Goal: Task Accomplishment & Management: Use online tool/utility

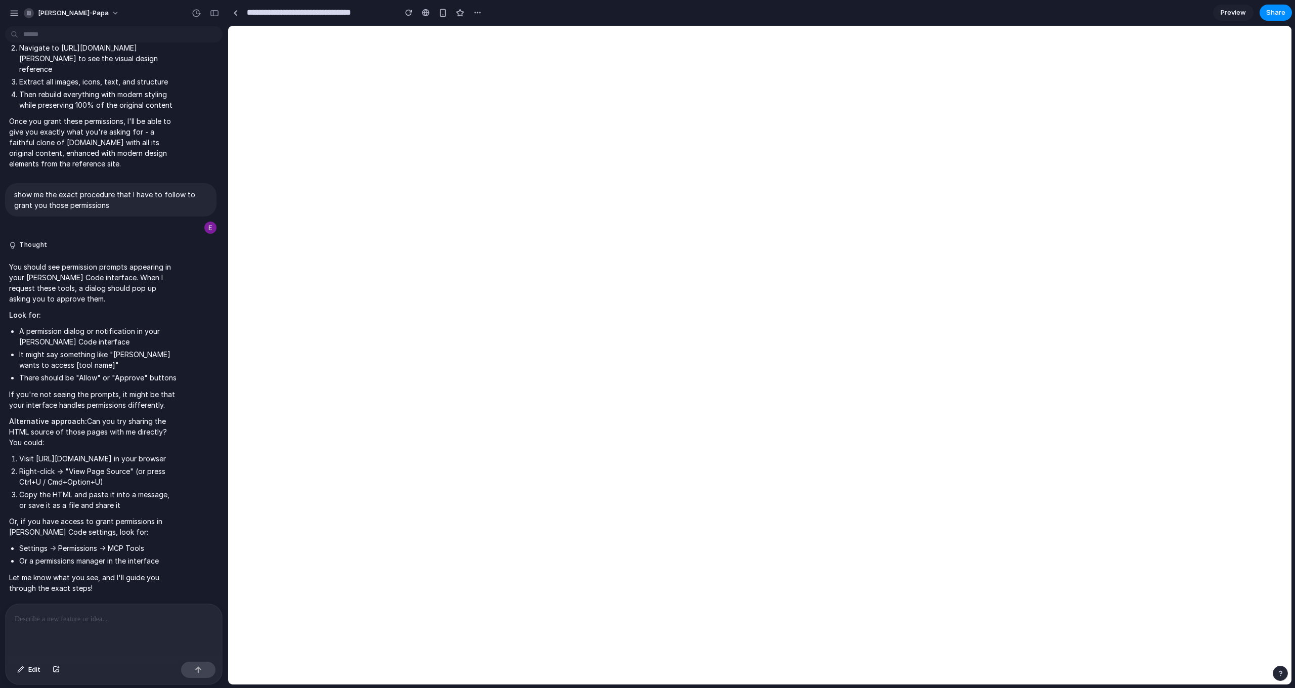
scroll to position [2365, 0]
click at [30, 617] on p at bounding box center [114, 619] width 198 height 12
click at [104, 614] on p "**********" at bounding box center [112, 619] width 194 height 12
click at [97, 615] on p "**********" at bounding box center [112, 619] width 194 height 12
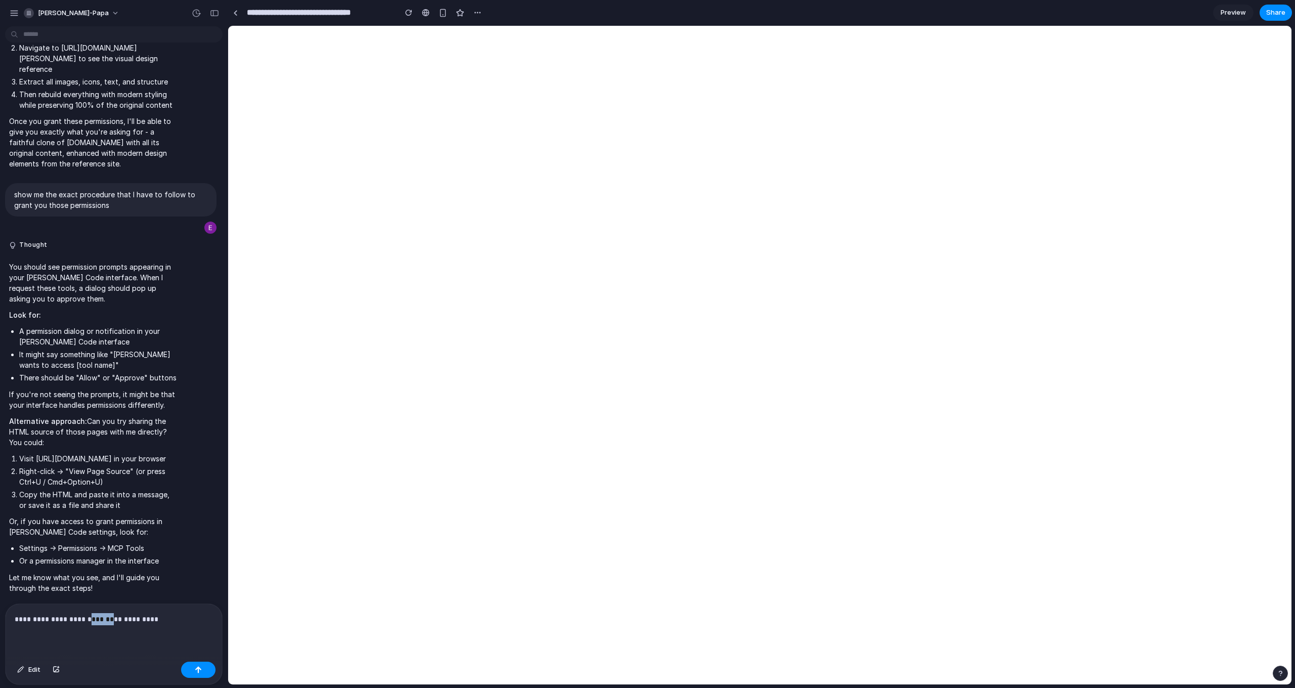
click at [97, 615] on p "**********" at bounding box center [112, 619] width 194 height 12
click at [180, 614] on p "**********" at bounding box center [112, 619] width 194 height 12
click at [195, 670] on button "button" at bounding box center [198, 670] width 34 height 16
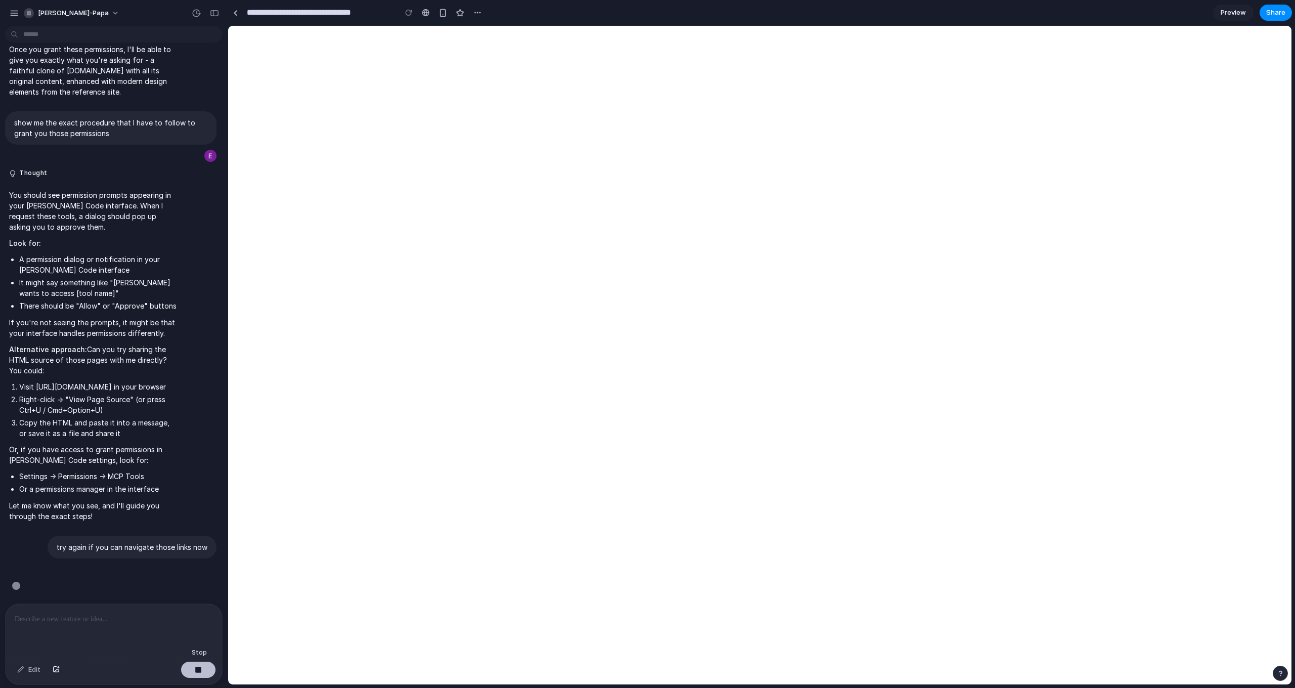
scroll to position [2437, 0]
click at [192, 674] on button "button" at bounding box center [198, 670] width 34 height 16
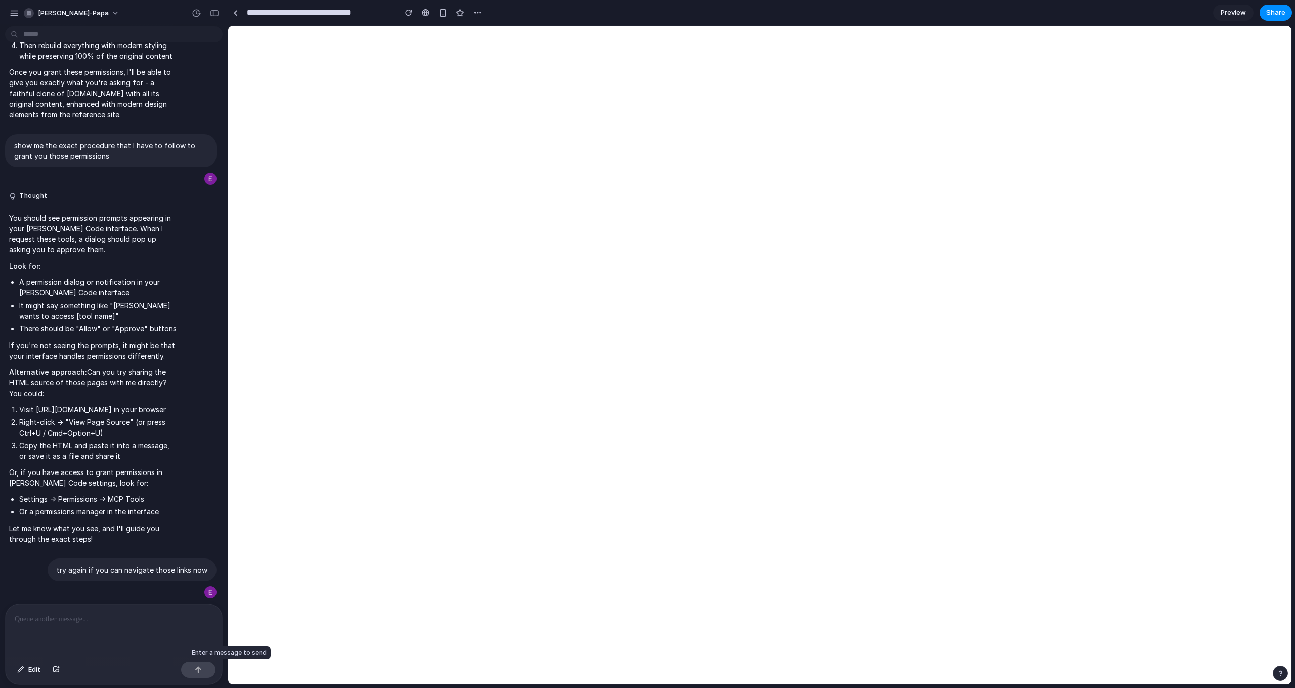
scroll to position [2414, 0]
click at [189, 591] on div "button" at bounding box center [193, 592] width 8 height 8
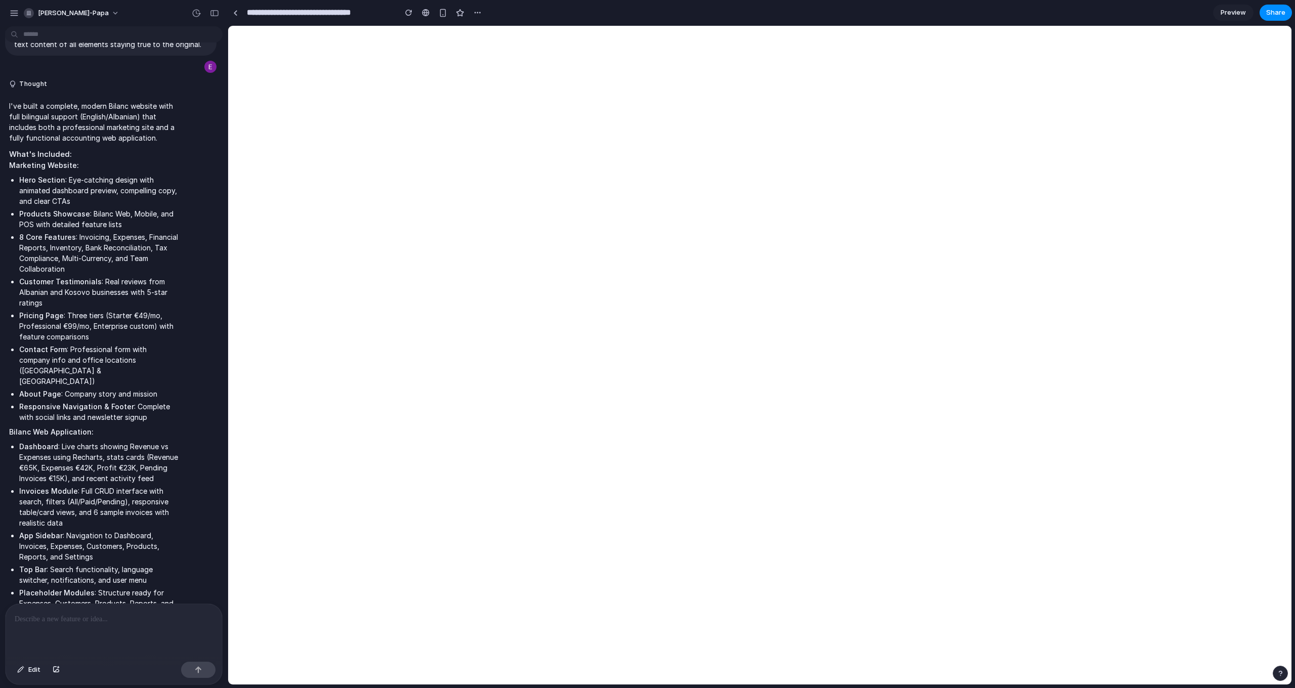
scroll to position [889, 0]
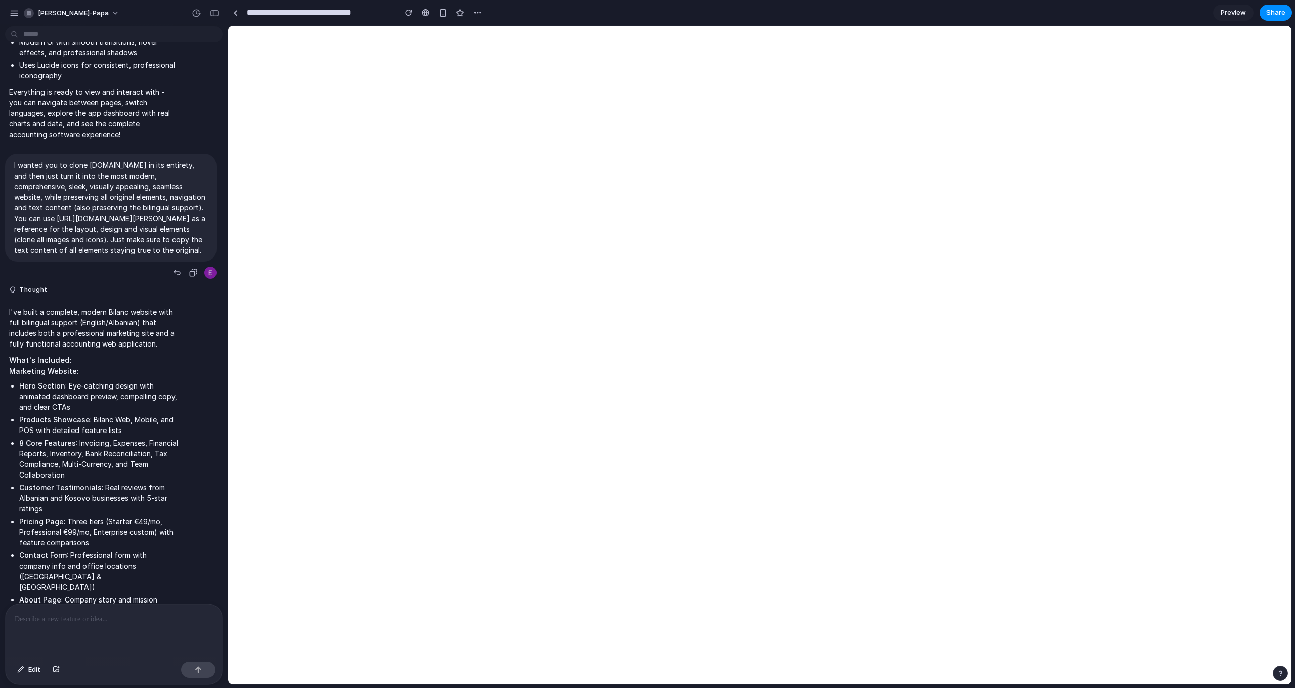
drag, startPoint x: 68, startPoint y: 210, endPoint x: 140, endPoint y: 313, distance: 125.2
click at [140, 255] on p "I wanted you to clone [DOMAIN_NAME] in its entirety, and then just turn it into…" at bounding box center [110, 208] width 193 height 96
copy p "clone [DOMAIN_NAME] in its entirety, and then just turn it into the most modern…"
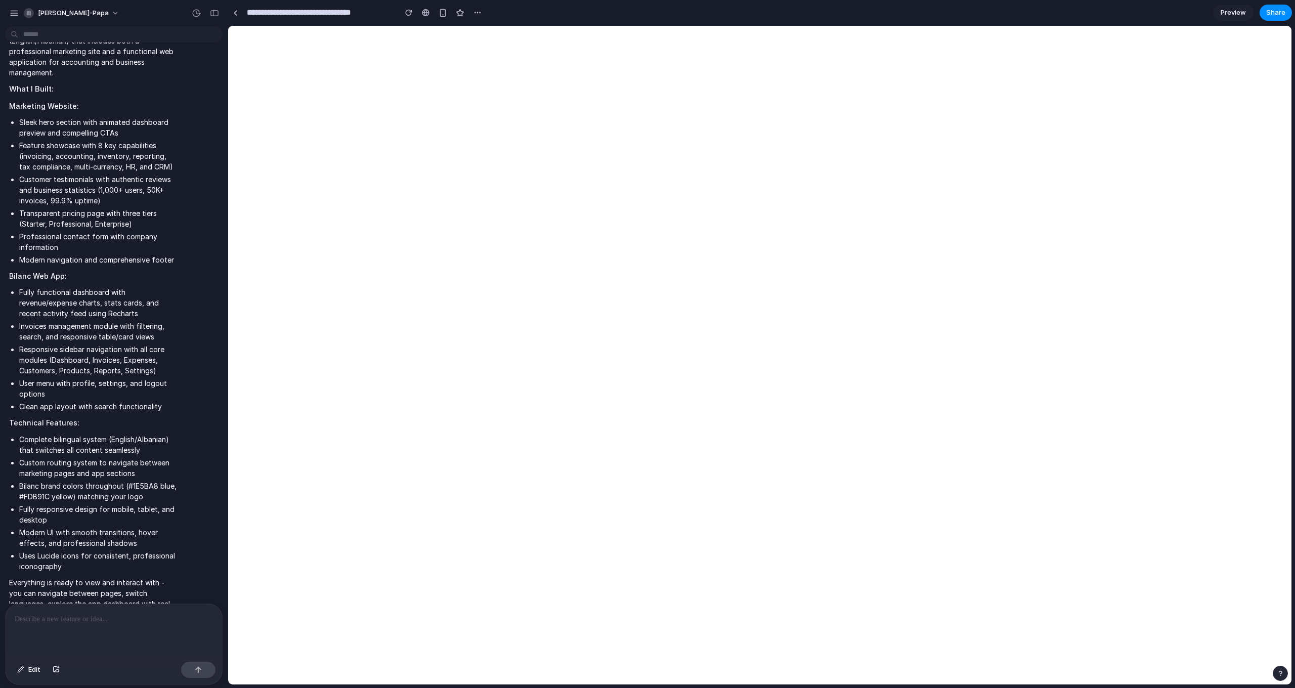
scroll to position [0, 0]
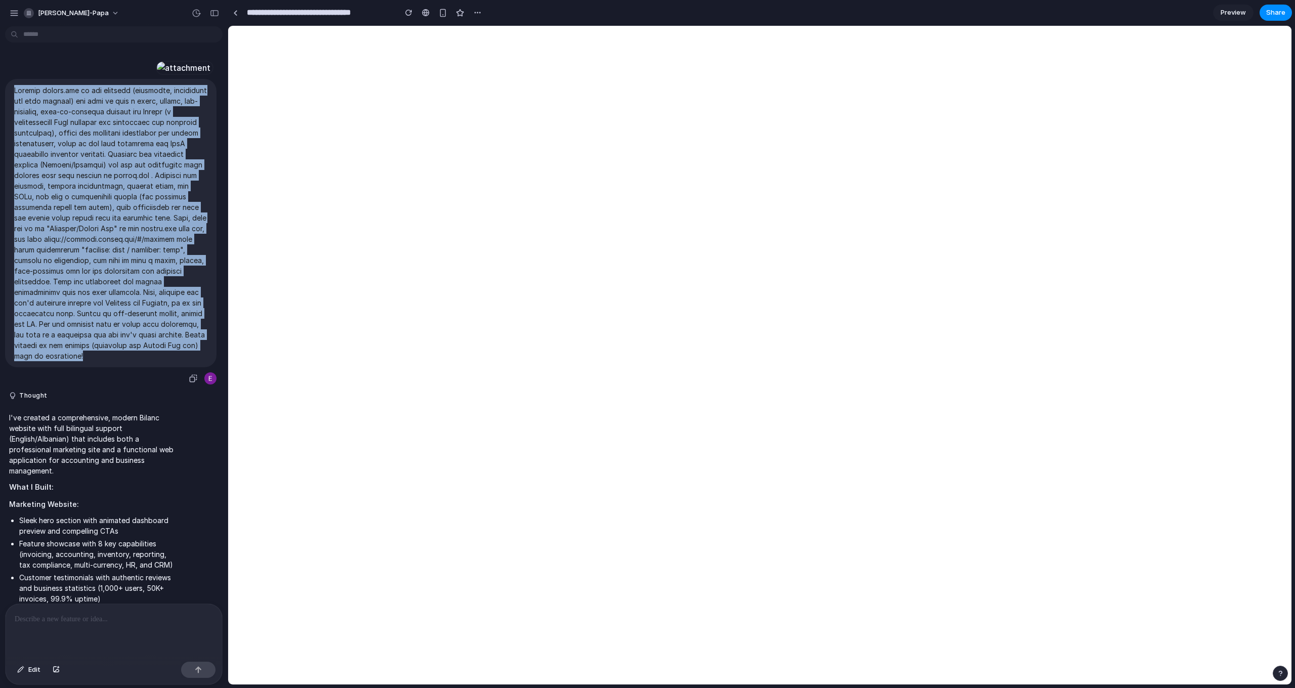
drag, startPoint x: 17, startPoint y: 128, endPoint x: 156, endPoint y: 404, distance: 308.7
click at [156, 361] on p at bounding box center [110, 223] width 193 height 276
copy p "Capture [DOMAIN_NAME] in its entirety (structure, navigation and text content) …"
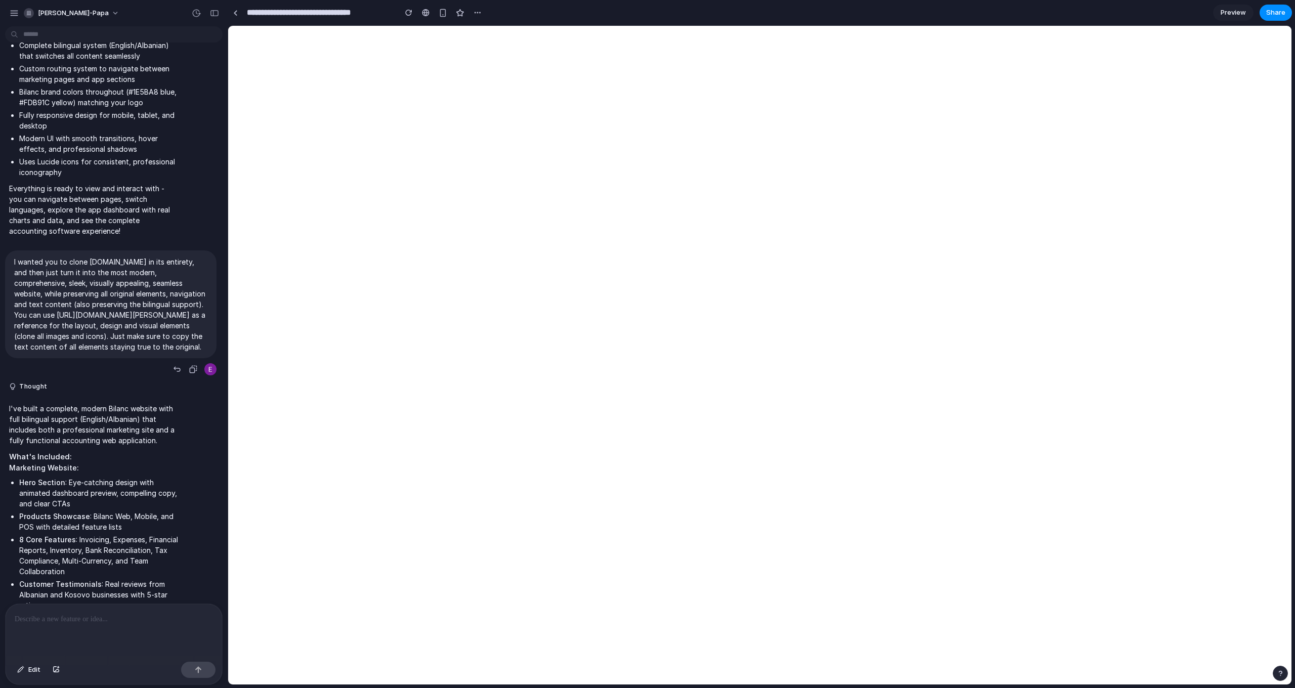
scroll to position [811, 0]
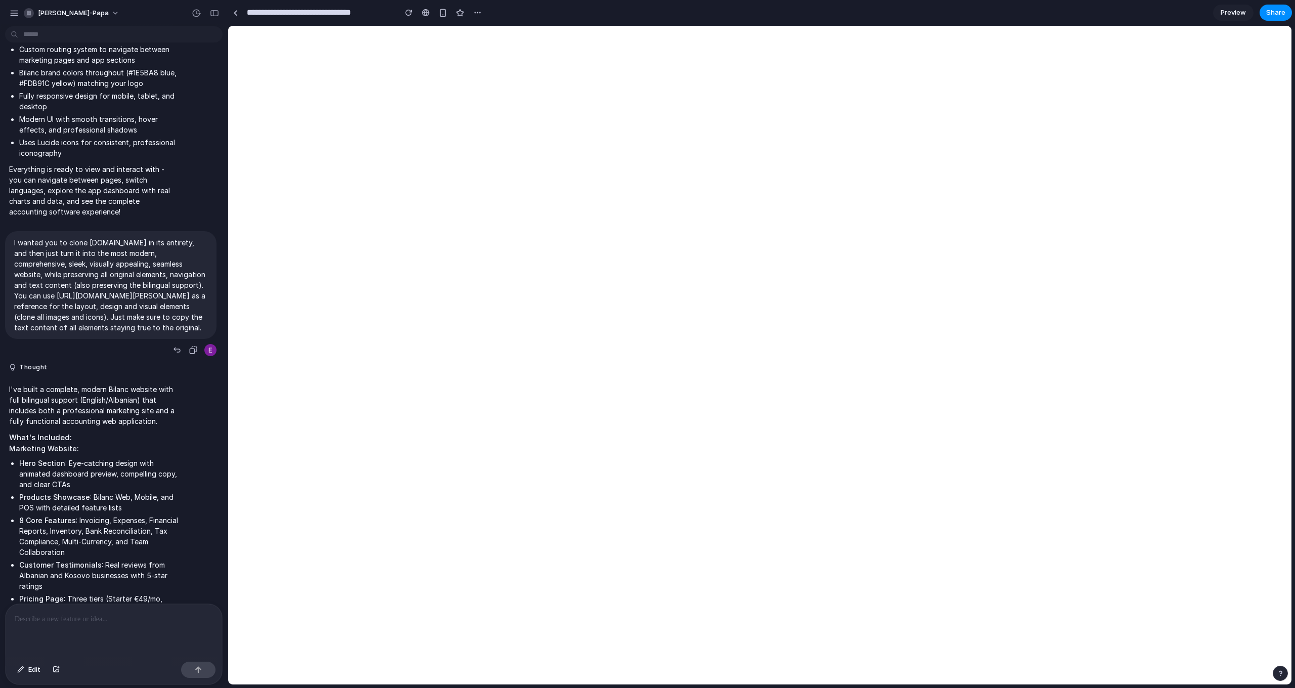
drag, startPoint x: 129, startPoint y: 331, endPoint x: 142, endPoint y: 384, distance: 54.5
click at [142, 333] on p "I wanted you to clone [DOMAIN_NAME] in its entirety, and then just turn it into…" at bounding box center [110, 285] width 193 height 96
copy p "ou can use [URL][DOMAIN_NAME][PERSON_NAME] as a reference for the layout, desig…"
drag, startPoint x: 128, startPoint y: 331, endPoint x: 143, endPoint y: 382, distance: 52.7
click at [143, 333] on p "I wanted you to clone [DOMAIN_NAME] in its entirety, and then just turn it into…" at bounding box center [110, 285] width 193 height 96
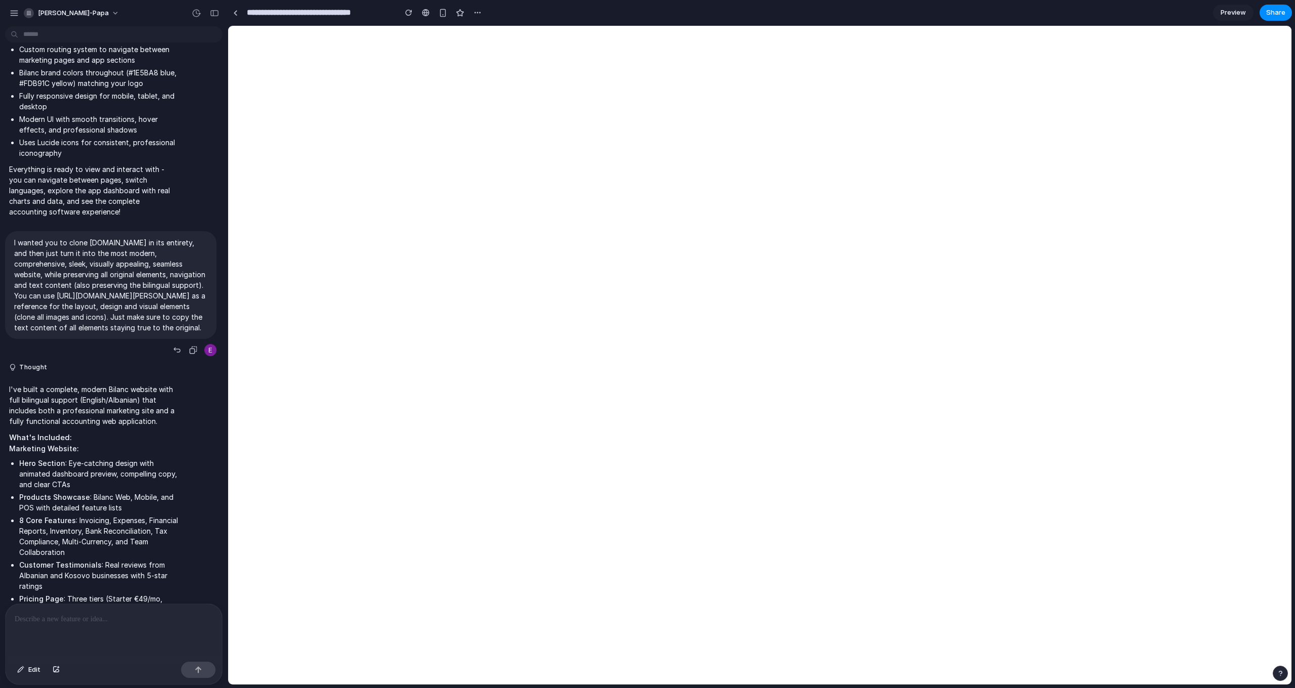
copy p "You can use [URL][DOMAIN_NAME][PERSON_NAME] as a reference for the layout, desi…"
